Goal: Task Accomplishment & Management: Complete application form

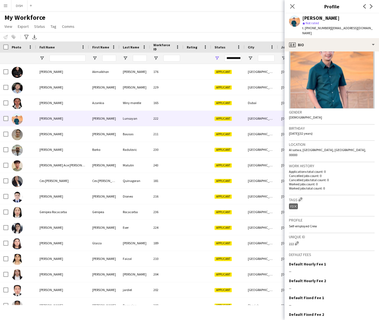
scroll to position [49, 0]
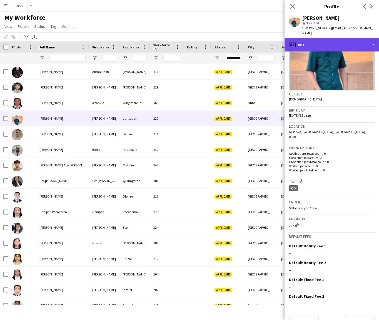
click at [332, 40] on div "profile Bio" at bounding box center [332, 44] width 95 height 13
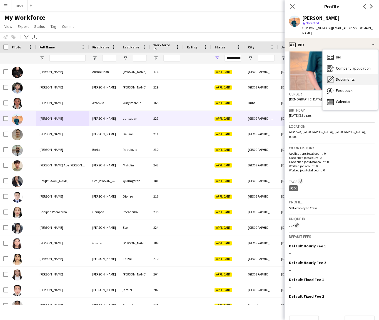
click at [343, 77] on span "Documents" at bounding box center [345, 79] width 19 height 5
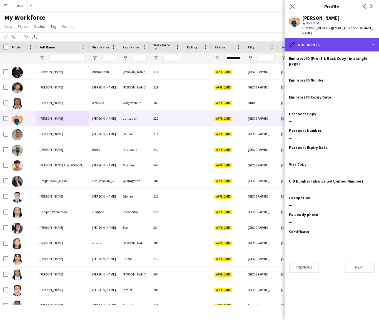
click at [342, 42] on div "pencil4 Documents" at bounding box center [332, 44] width 95 height 13
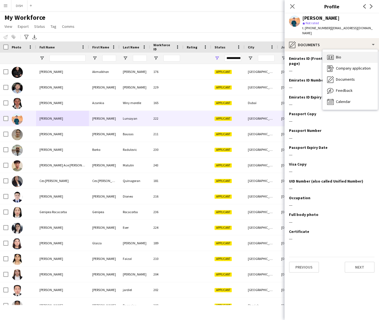
click at [345, 52] on div "Bio Bio" at bounding box center [350, 57] width 55 height 11
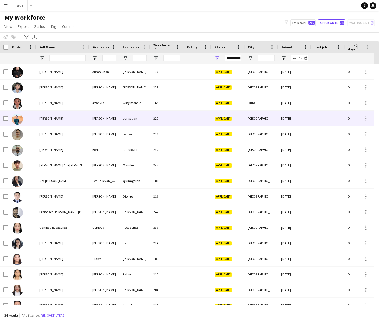
click at [106, 115] on div "[PERSON_NAME]" at bounding box center [104, 118] width 31 height 15
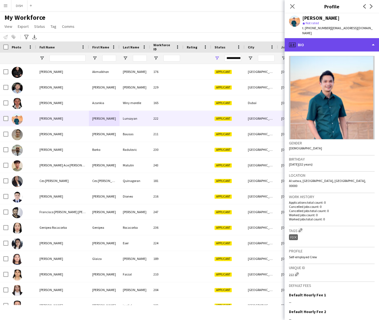
drag, startPoint x: 334, startPoint y: 33, endPoint x: 335, endPoint y: 38, distance: 4.7
click at [334, 38] on div "profile Bio" at bounding box center [332, 44] width 95 height 13
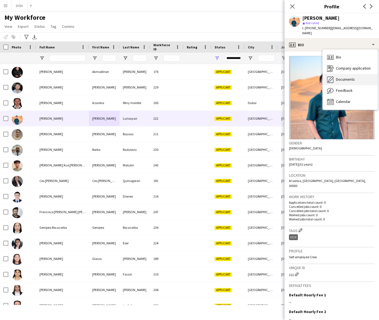
click at [359, 76] on div "Documents Documents" at bounding box center [350, 79] width 55 height 11
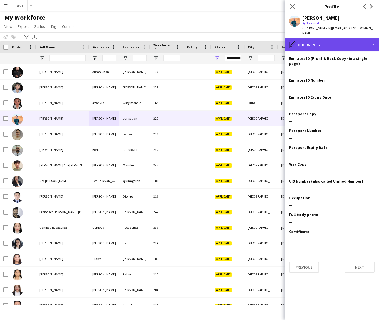
click at [329, 41] on div "pencil4 Documents" at bounding box center [332, 44] width 95 height 13
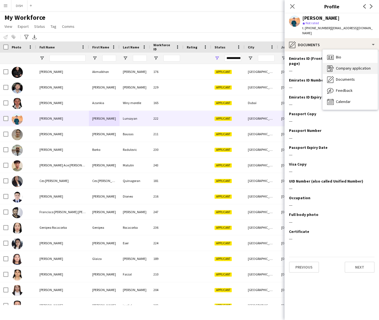
click at [343, 66] on span "Company application" at bounding box center [353, 68] width 35 height 5
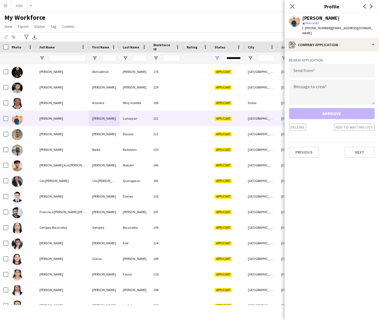
click at [321, 58] on div "Review Application Send from Message to crew Approve Decline Add to waiting list" at bounding box center [332, 93] width 86 height 75
click at [323, 64] on input "email" at bounding box center [332, 71] width 86 height 14
type input "**********"
click at [331, 87] on textarea at bounding box center [332, 92] width 86 height 25
paste textarea "**********"
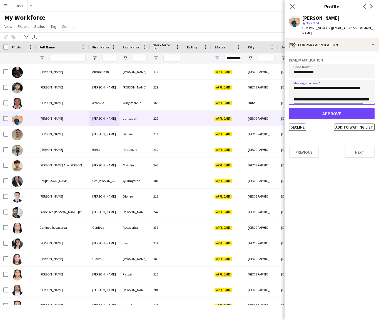
scroll to position [26, 0]
type textarea "**********"
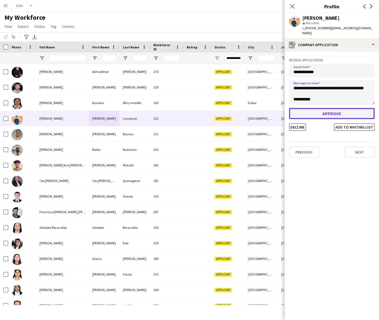
click at [337, 112] on button "Approve" at bounding box center [332, 113] width 86 height 11
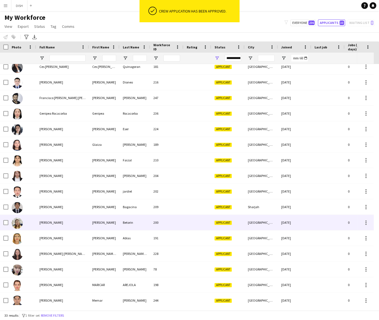
scroll to position [100, 0]
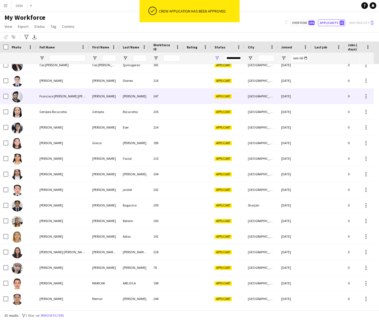
click at [55, 97] on span "Francisco Jorge Costa Chong" at bounding box center [70, 96] width 62 height 4
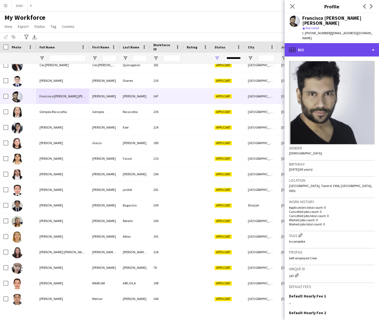
click at [336, 43] on div "profile Bio" at bounding box center [332, 49] width 95 height 13
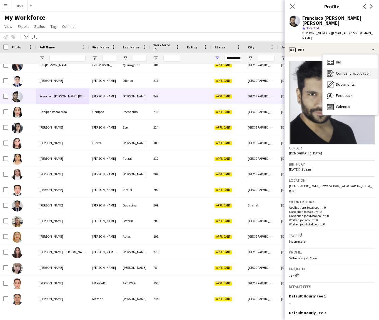
click at [348, 71] on span "Company application" at bounding box center [353, 73] width 35 height 5
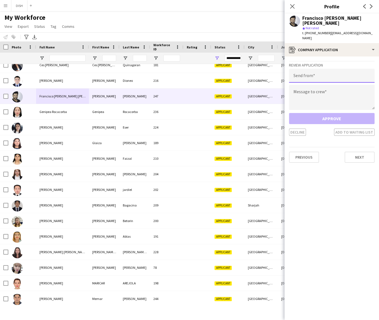
click at [325, 70] on input "email" at bounding box center [332, 76] width 86 height 14
type input "**********"
click at [322, 88] on textarea at bounding box center [332, 97] width 86 height 25
paste textarea "**********"
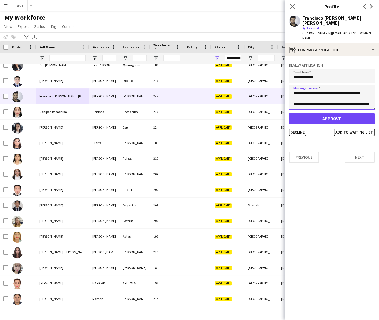
scroll to position [26, 0]
type textarea "**********"
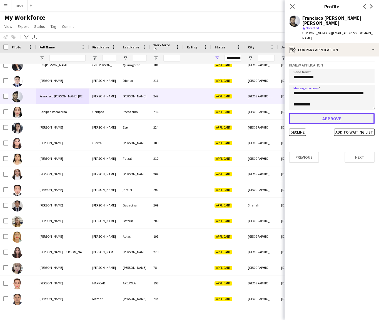
click at [325, 113] on button "Approve" at bounding box center [332, 118] width 86 height 11
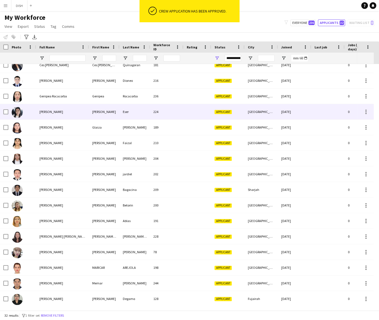
click at [65, 108] on div "[PERSON_NAME]" at bounding box center [62, 111] width 53 height 15
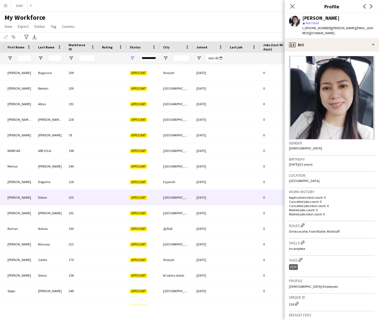
scroll to position [0, 125]
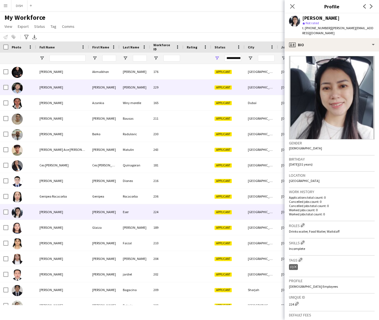
click at [52, 88] on span "[PERSON_NAME]" at bounding box center [51, 87] width 24 height 4
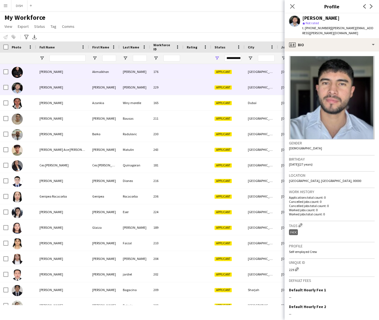
click at [50, 70] on span "[PERSON_NAME]" at bounding box center [51, 72] width 24 height 4
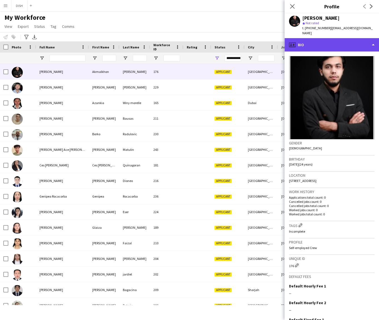
click at [330, 38] on div "profile Bio" at bounding box center [332, 44] width 95 height 13
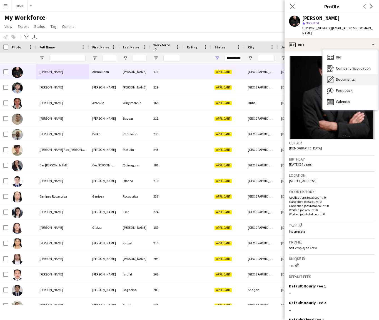
click at [347, 77] on span "Documents" at bounding box center [345, 79] width 19 height 5
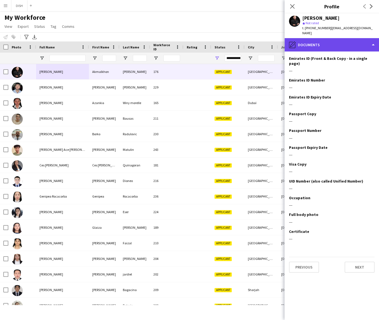
click at [343, 39] on div "pencil4 Documents" at bounding box center [332, 44] width 95 height 13
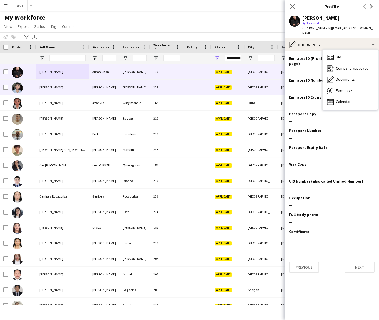
click at [66, 89] on div "[PERSON_NAME]" at bounding box center [62, 87] width 53 height 15
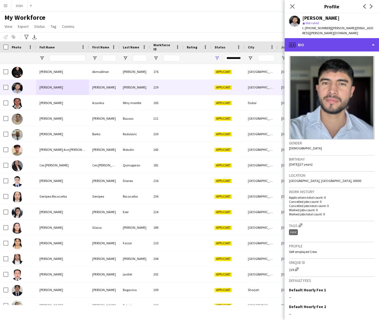
click at [339, 38] on div "profile Bio" at bounding box center [332, 44] width 95 height 13
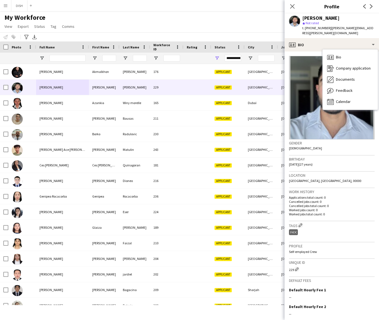
click at [231, 32] on div "My Workforce View Views Default view f1 J.view john's view Test New view Update…" at bounding box center [189, 22] width 379 height 19
